Goal: Task Accomplishment & Management: Complete application form

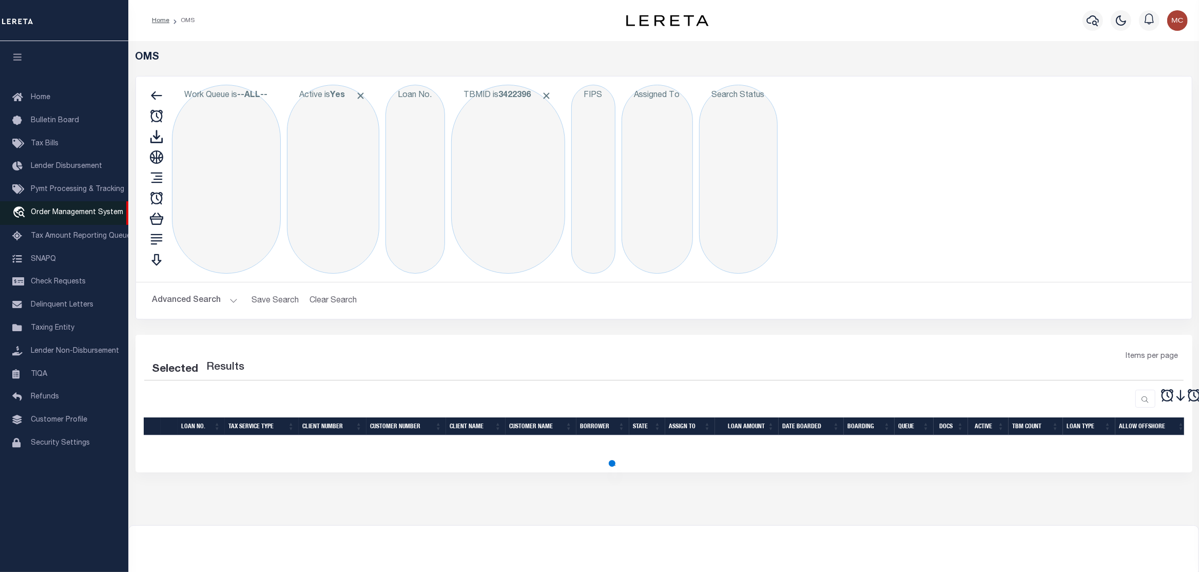
select select "200"
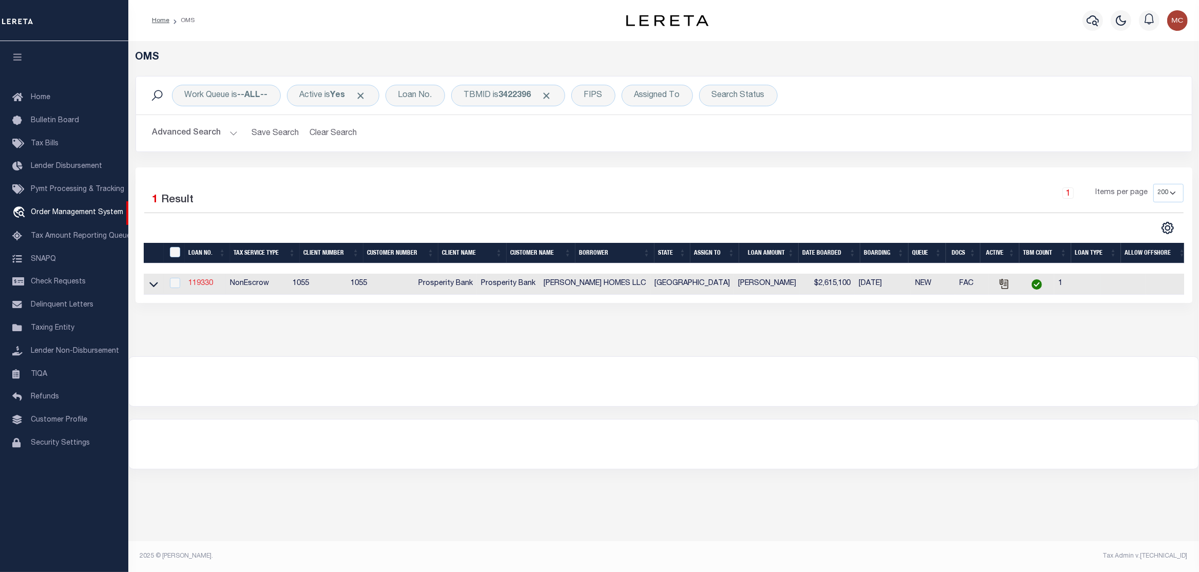
click at [200, 287] on link "119330" at bounding box center [200, 283] width 25 height 7
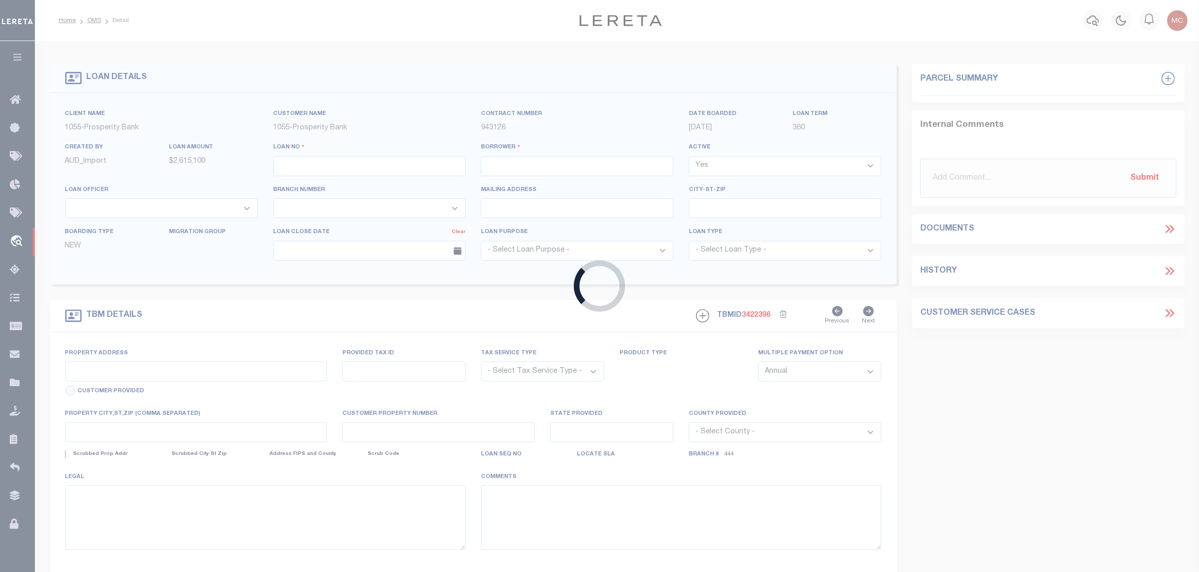
type input "119330"
type input "[PERSON_NAME] HOMES LLC"
select select
type input "[STREET_ADDRESS]"
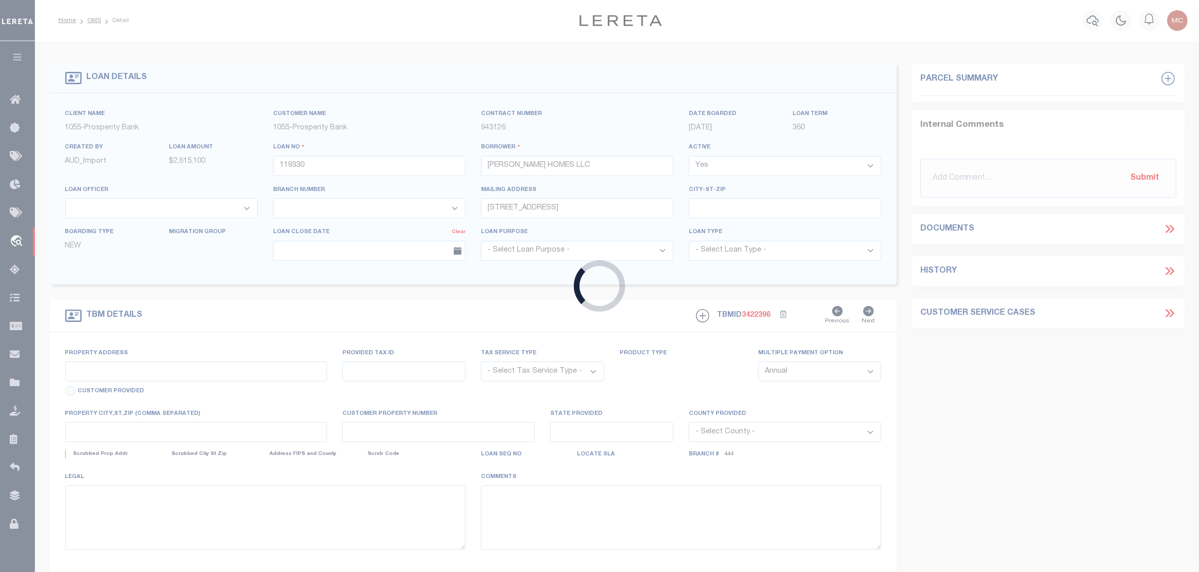
type input "[GEOGRAPHIC_DATA]"
select select
select select "NonEscrow"
select select "10465"
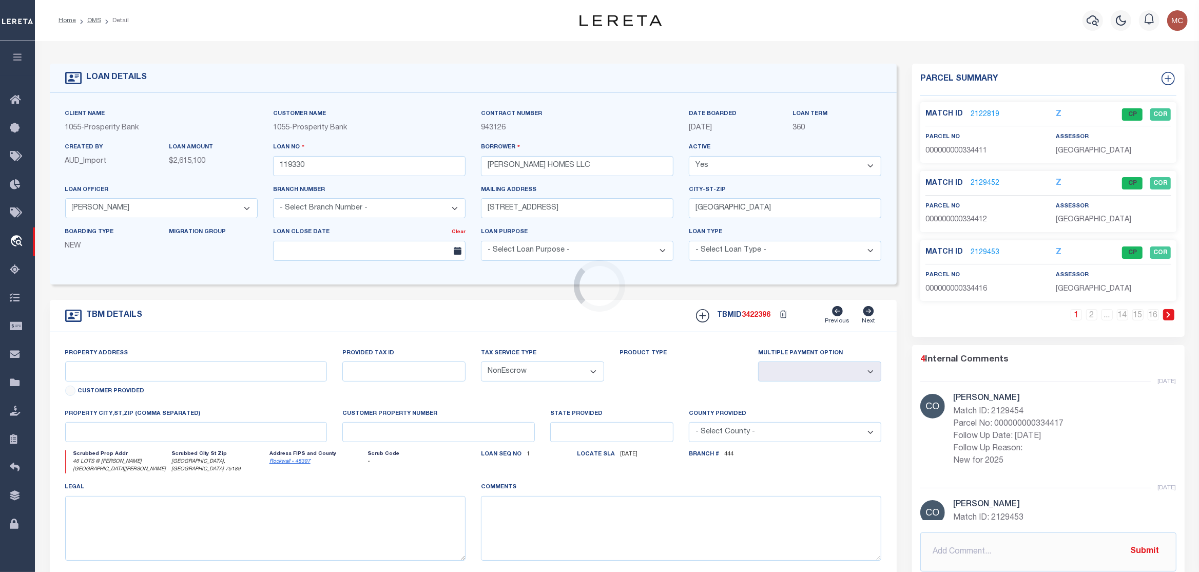
select select "3839"
type input "46 LOTS @ [PERSON_NAME][GEOGRAPHIC_DATA][PERSON_NAME]"
type input "CAD 113232"
select select
type input "[GEOGRAPHIC_DATA], [GEOGRAPHIC_DATA] 75189"
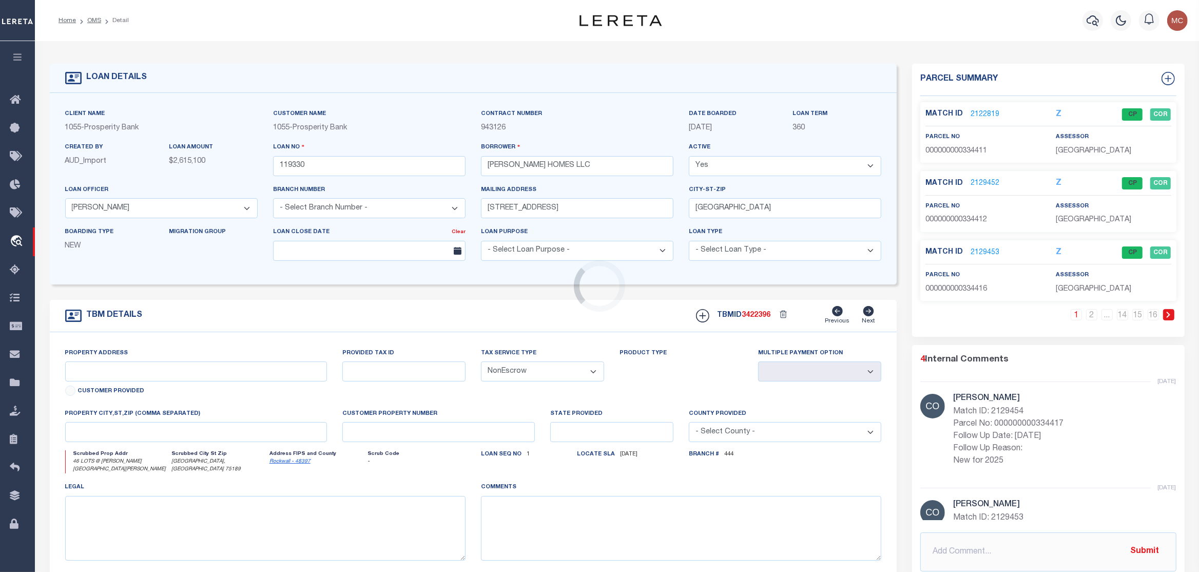
type input "[GEOGRAPHIC_DATA]"
type textarea "46 LOTS @ [PERSON_NAME][GEOGRAPHIC_DATA][PERSON_NAME]"
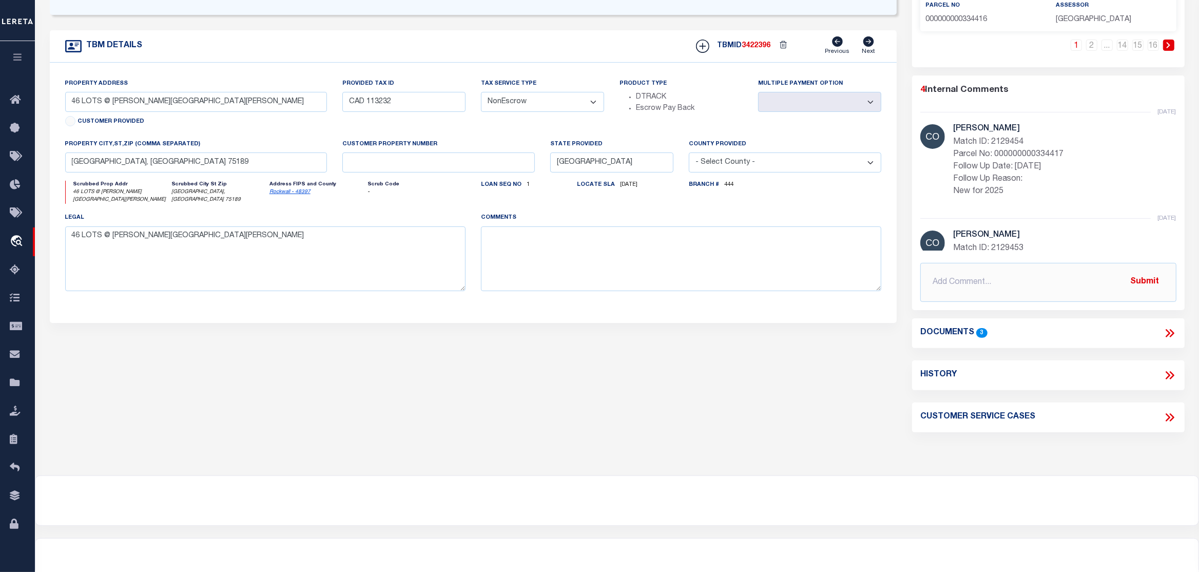
scroll to position [303, 0]
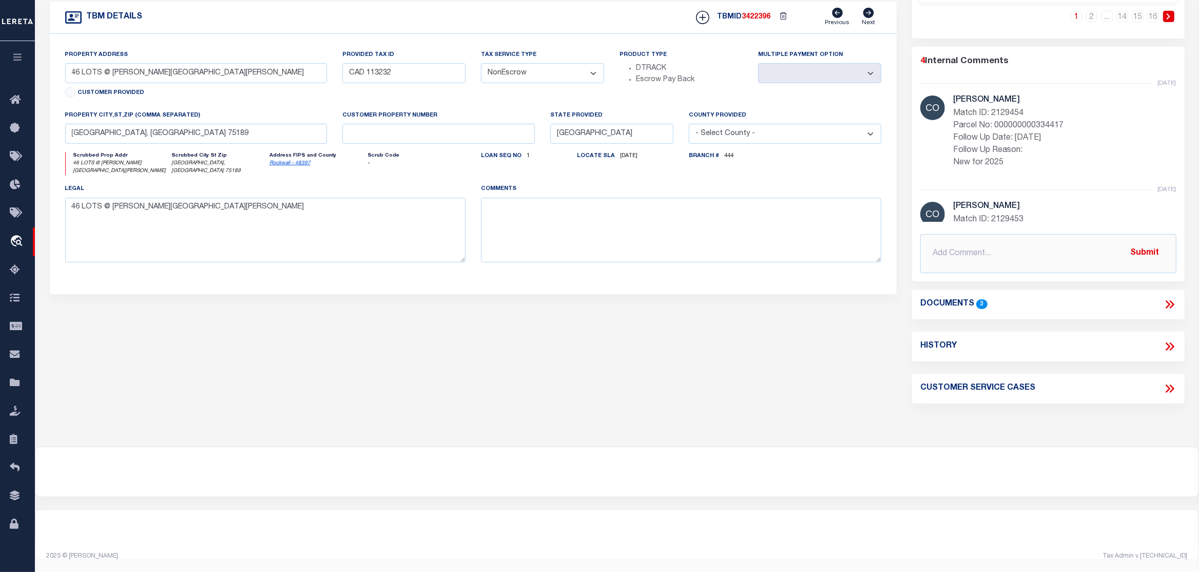
click at [1169, 301] on icon at bounding box center [1168, 304] width 5 height 8
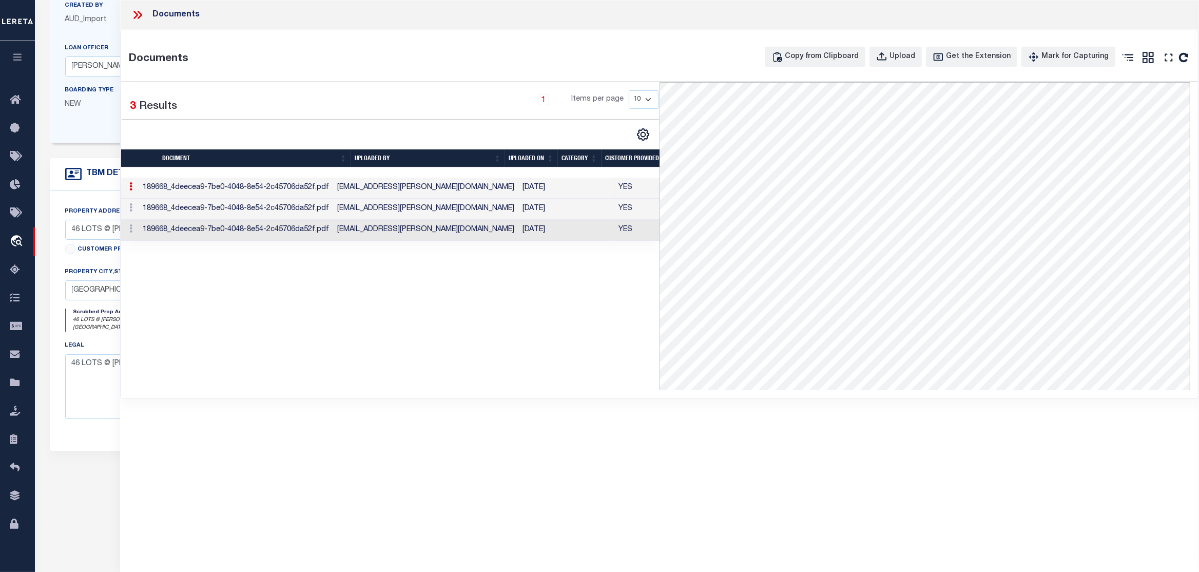
scroll to position [251, 0]
click at [465, 230] on td "[EMAIL_ADDRESS][PERSON_NAME][DOMAIN_NAME]" at bounding box center [425, 230] width 185 height 21
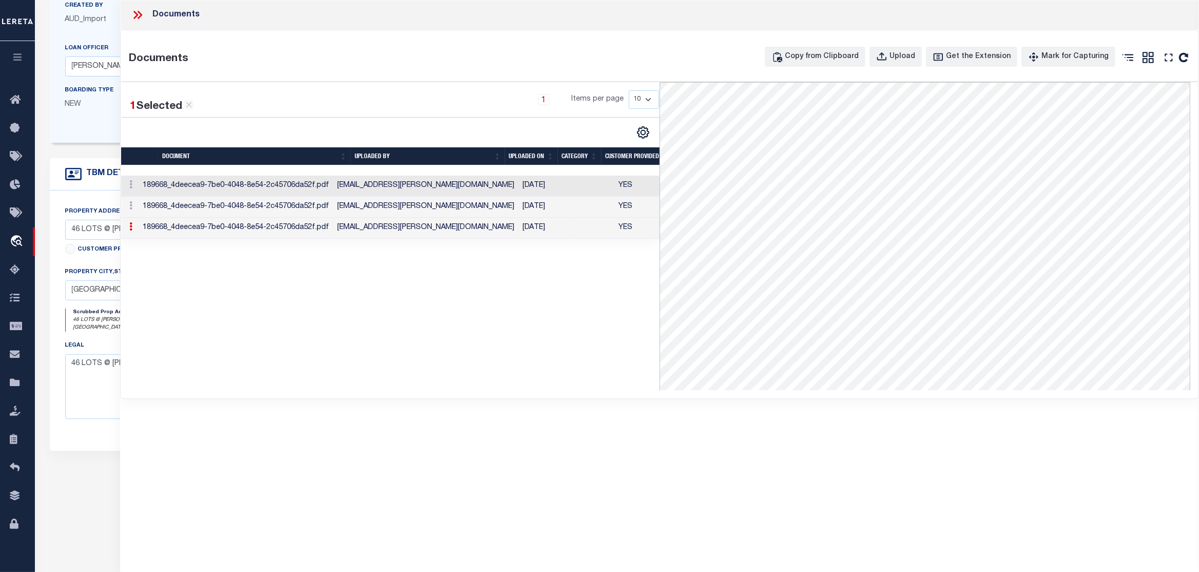
click at [486, 233] on td "[EMAIL_ADDRESS][PERSON_NAME][DOMAIN_NAME]" at bounding box center [425, 228] width 185 height 21
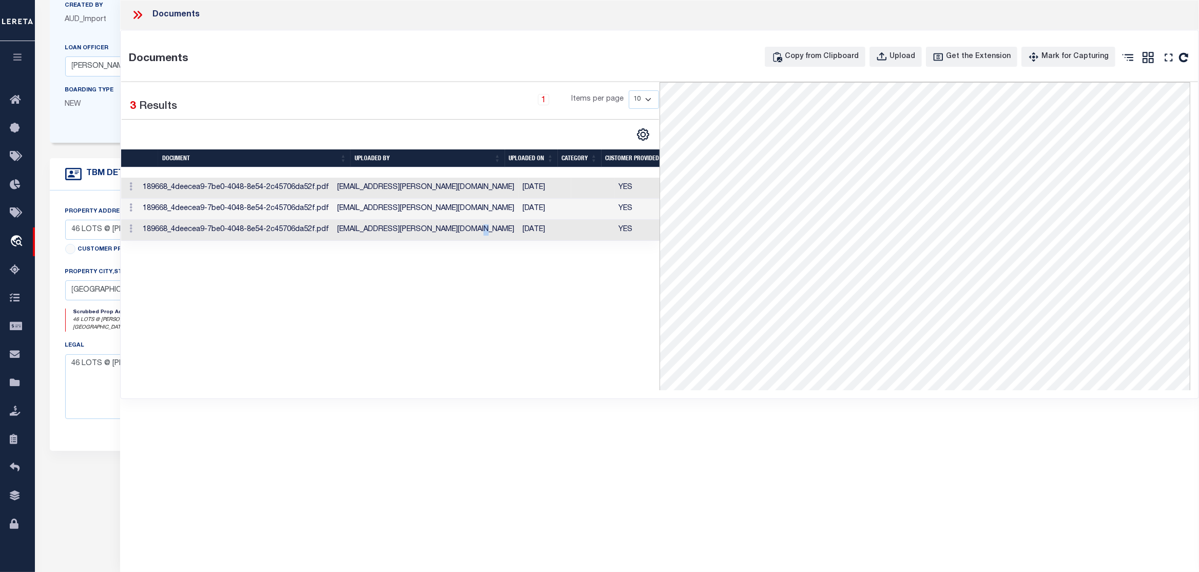
click at [486, 233] on td "[EMAIL_ADDRESS][PERSON_NAME][DOMAIN_NAME]" at bounding box center [425, 230] width 185 height 21
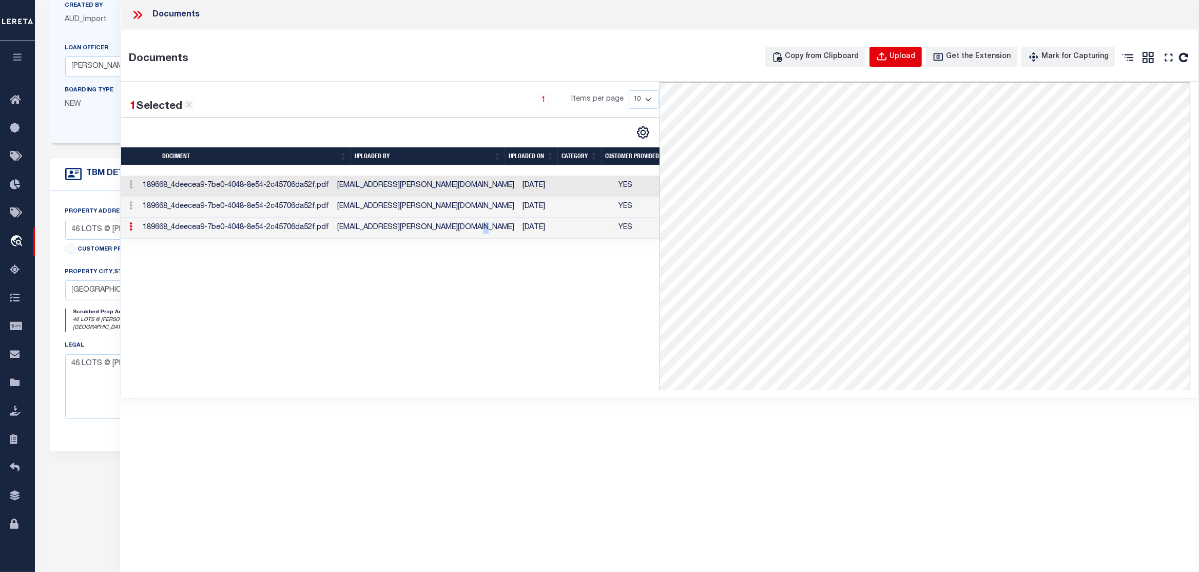
click at [914, 64] on button "Upload" at bounding box center [896, 57] width 52 height 20
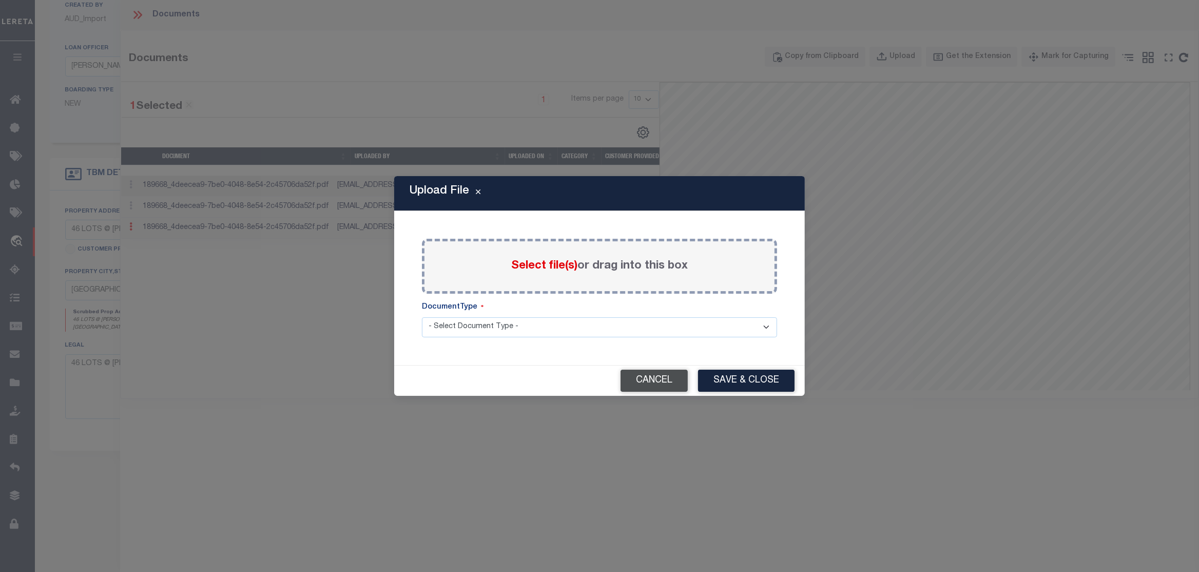
click at [651, 390] on button "Cancel" at bounding box center [654, 381] width 67 height 22
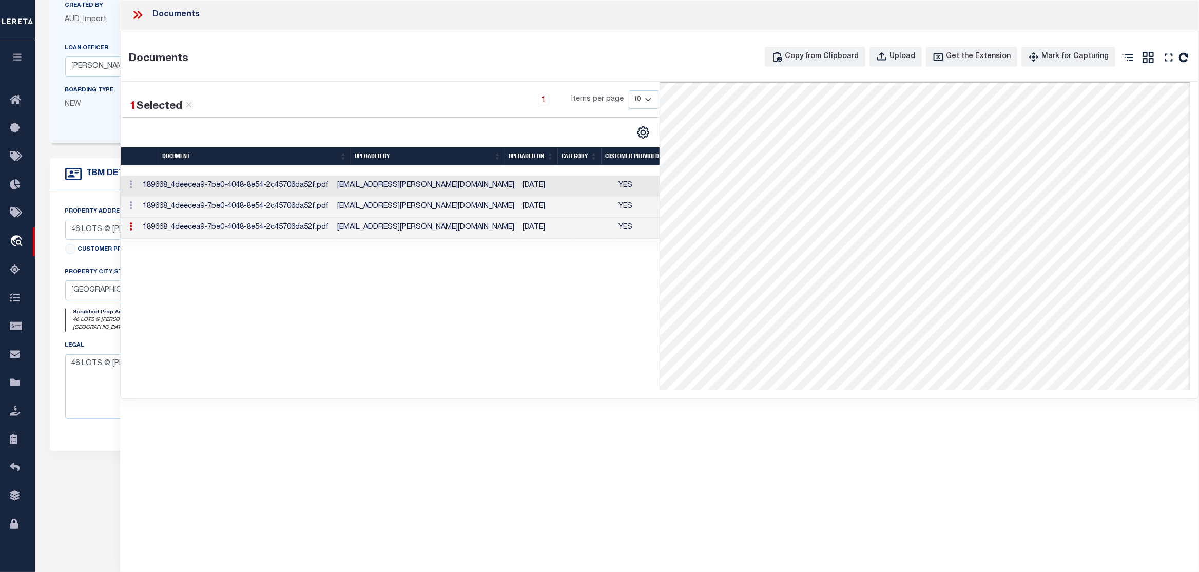
click at [128, 230] on link at bounding box center [130, 228] width 11 height 8
click at [130, 230] on icon at bounding box center [130, 226] width 3 height 8
click at [133, 205] on link at bounding box center [130, 207] width 11 height 8
click at [256, 196] on td "189668_4deecea9-7be0-4048-8e54-2c45706da52f.pdf" at bounding box center [236, 186] width 195 height 21
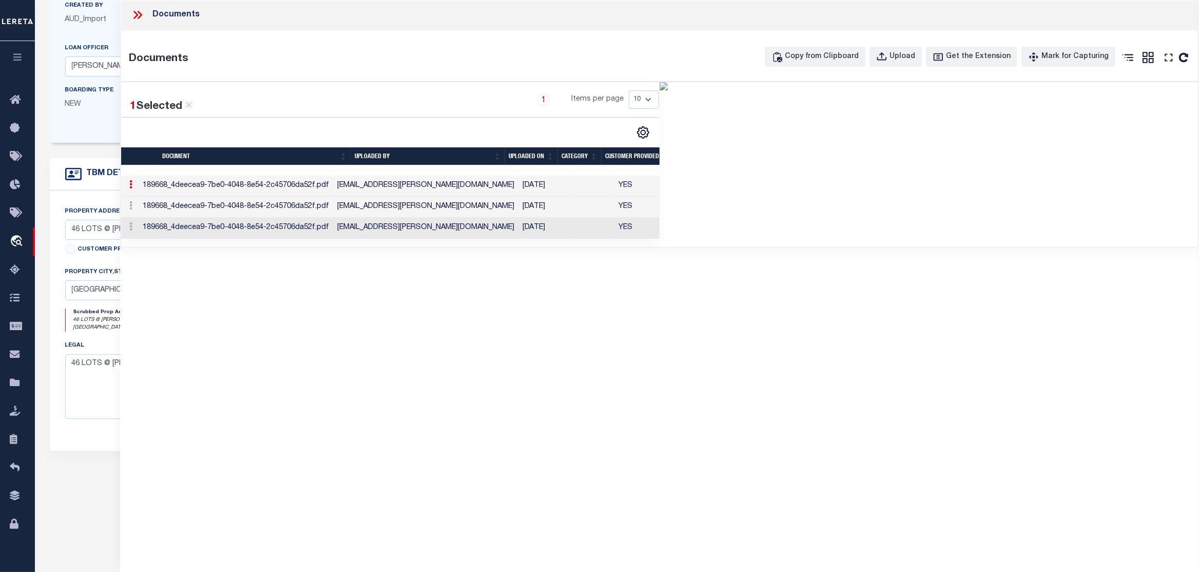
click at [256, 205] on td "189668_4deecea9-7be0-4048-8e54-2c45706da52f.pdf" at bounding box center [236, 207] width 195 height 21
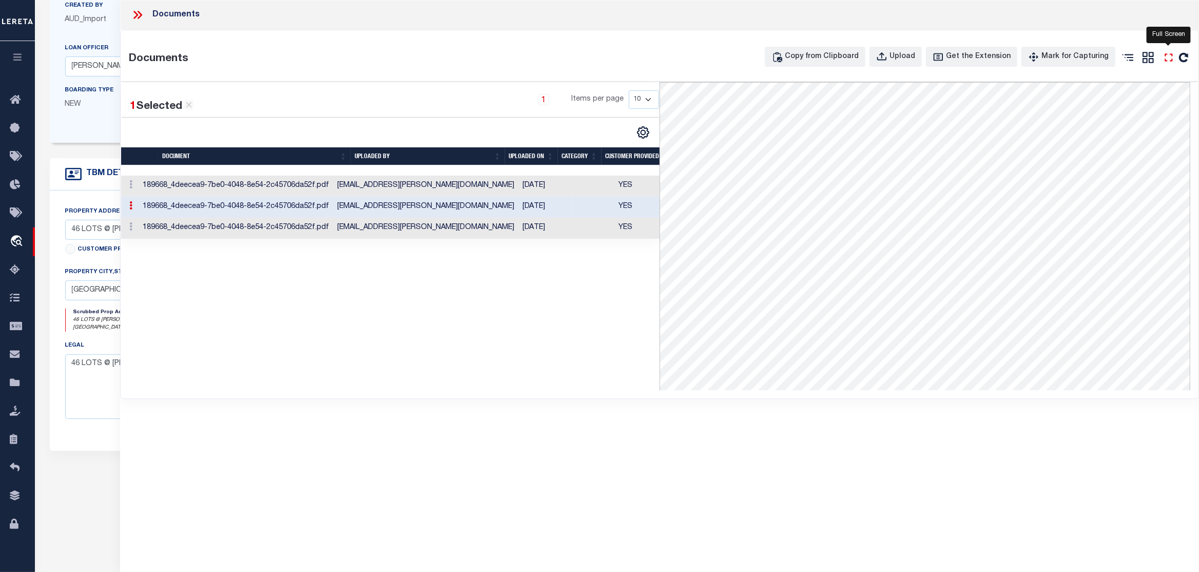
click at [1168, 62] on icon "" at bounding box center [1168, 57] width 13 height 13
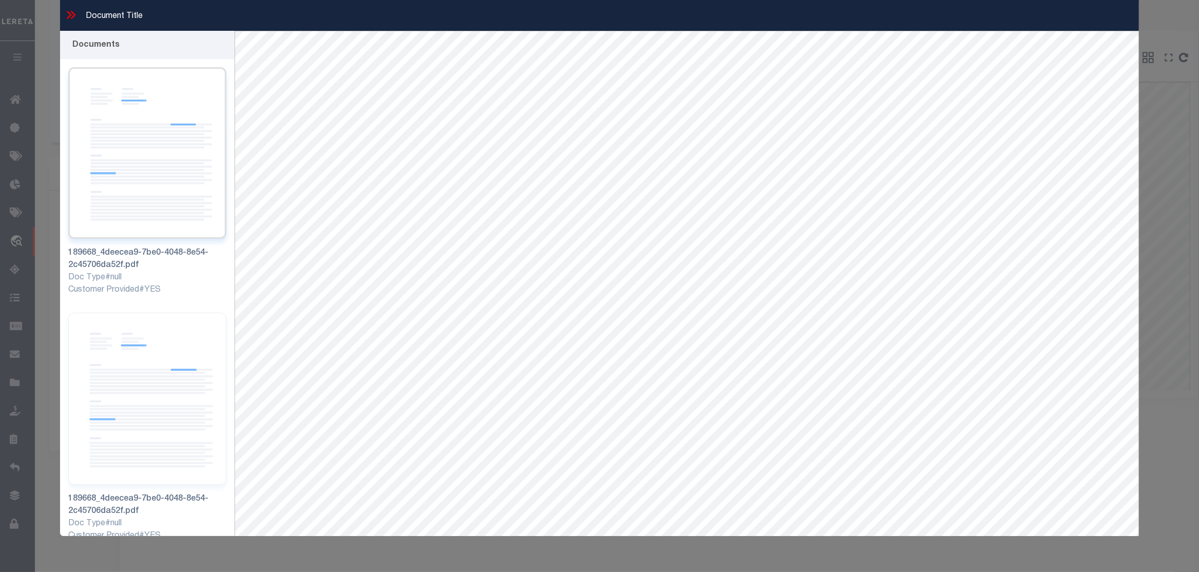
click at [168, 218] on img at bounding box center [147, 152] width 158 height 171
click at [74, 14] on icon at bounding box center [73, 15] width 5 height 8
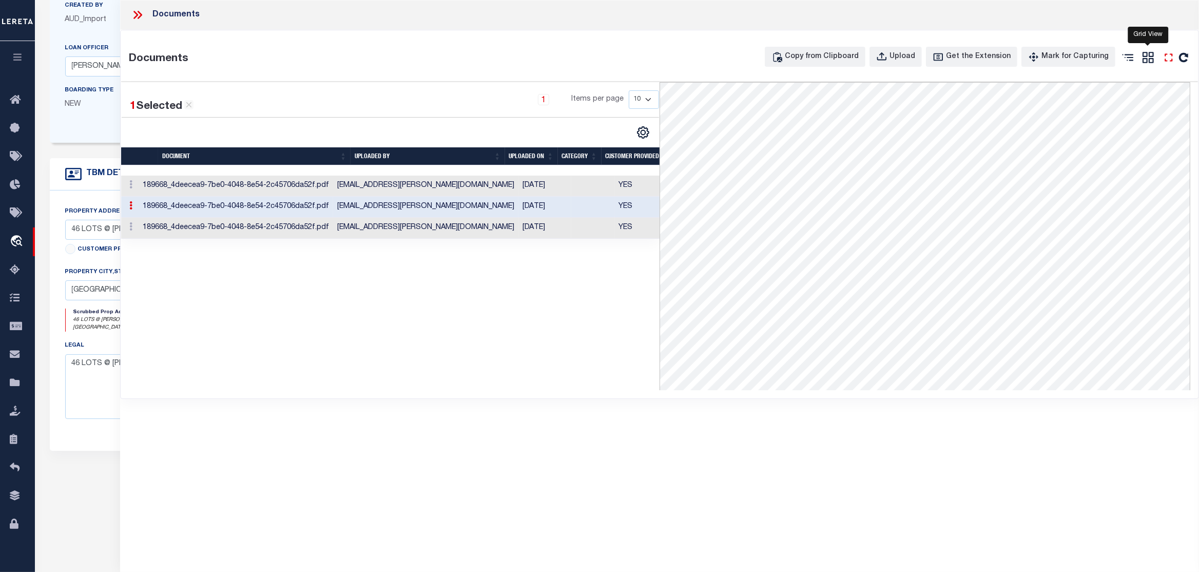
click at [1165, 57] on icon "" at bounding box center [1168, 57] width 13 height 13
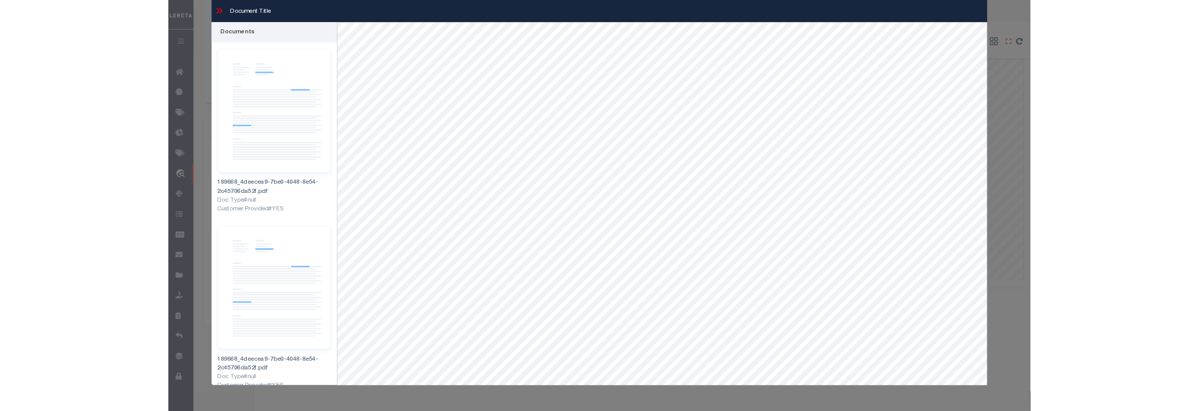
scroll to position [245, 0]
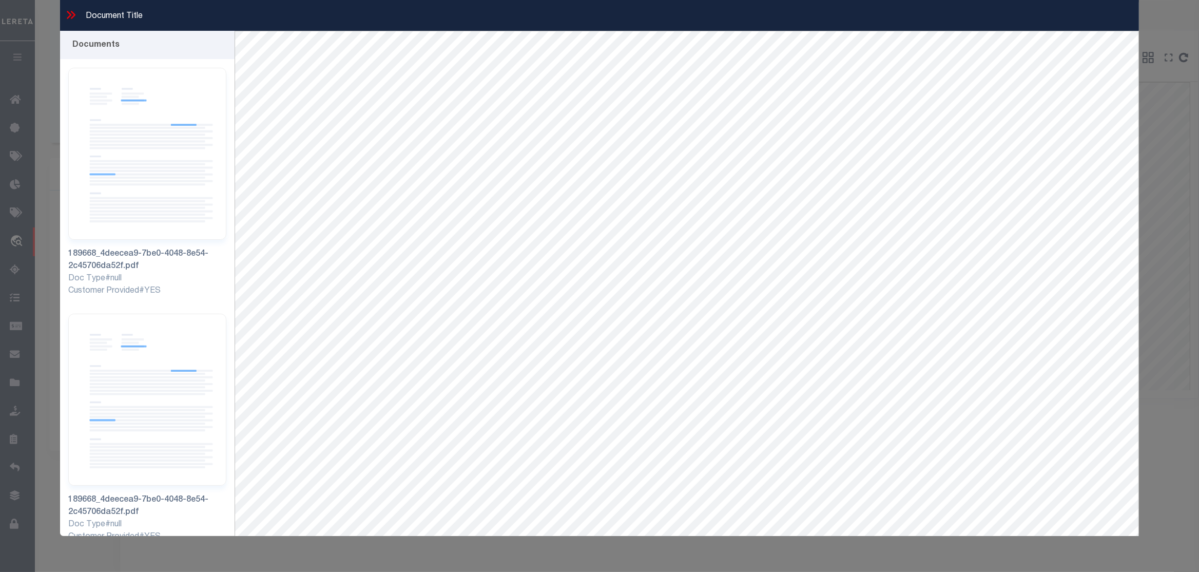
click at [71, 12] on icon at bounding box center [70, 14] width 13 height 13
